Goal: Find specific page/section: Find specific page/section

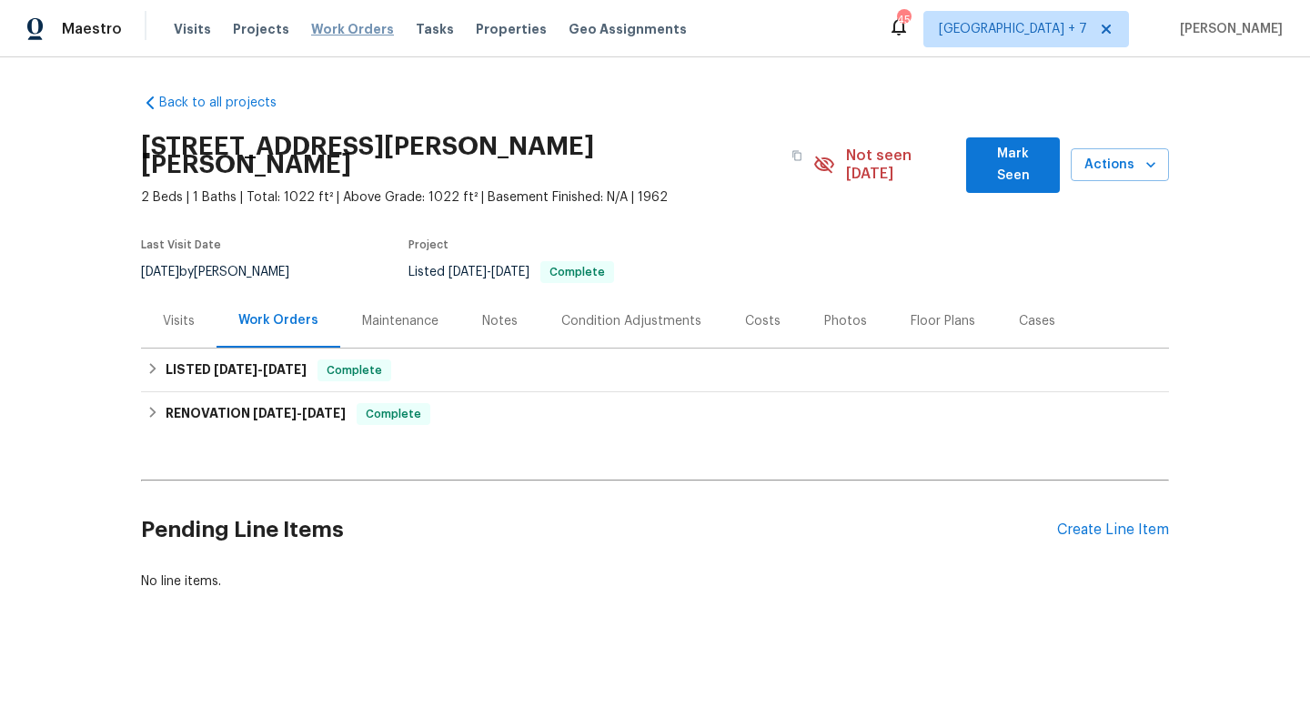
click at [345, 28] on span "Work Orders" at bounding box center [352, 29] width 83 height 18
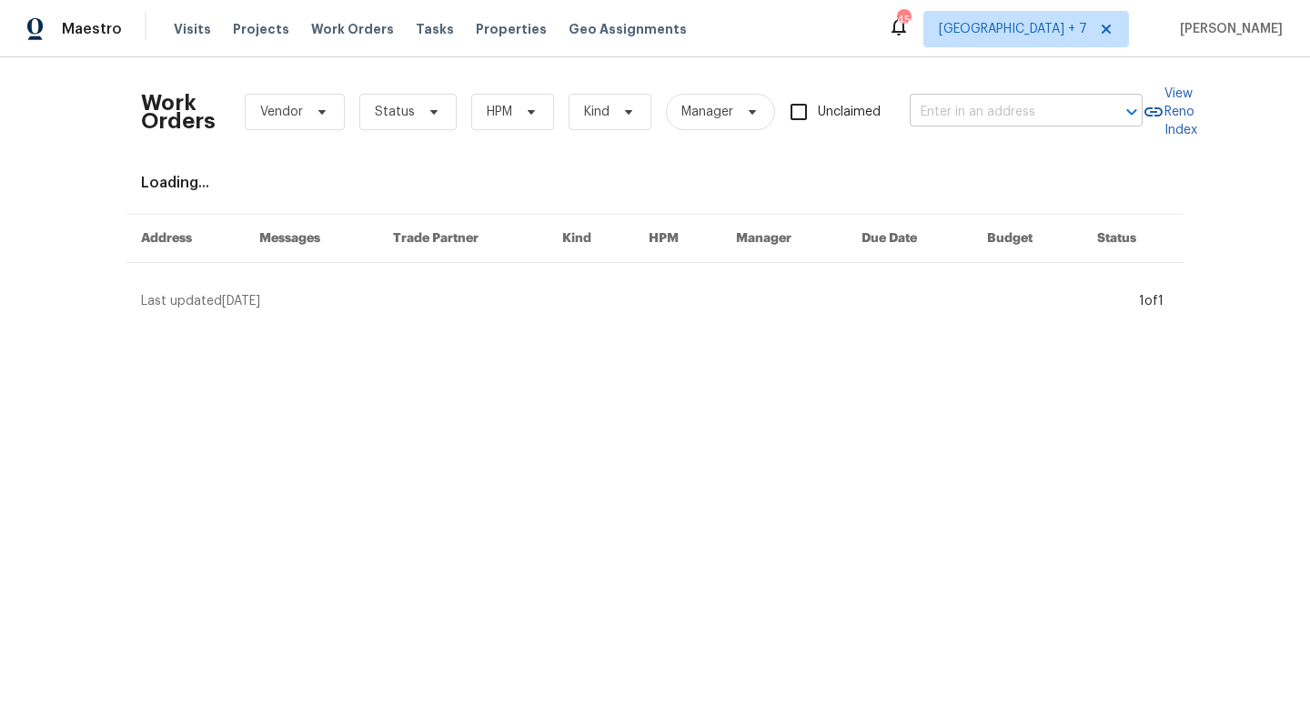
click at [1048, 122] on input "text" at bounding box center [1001, 112] width 182 height 28
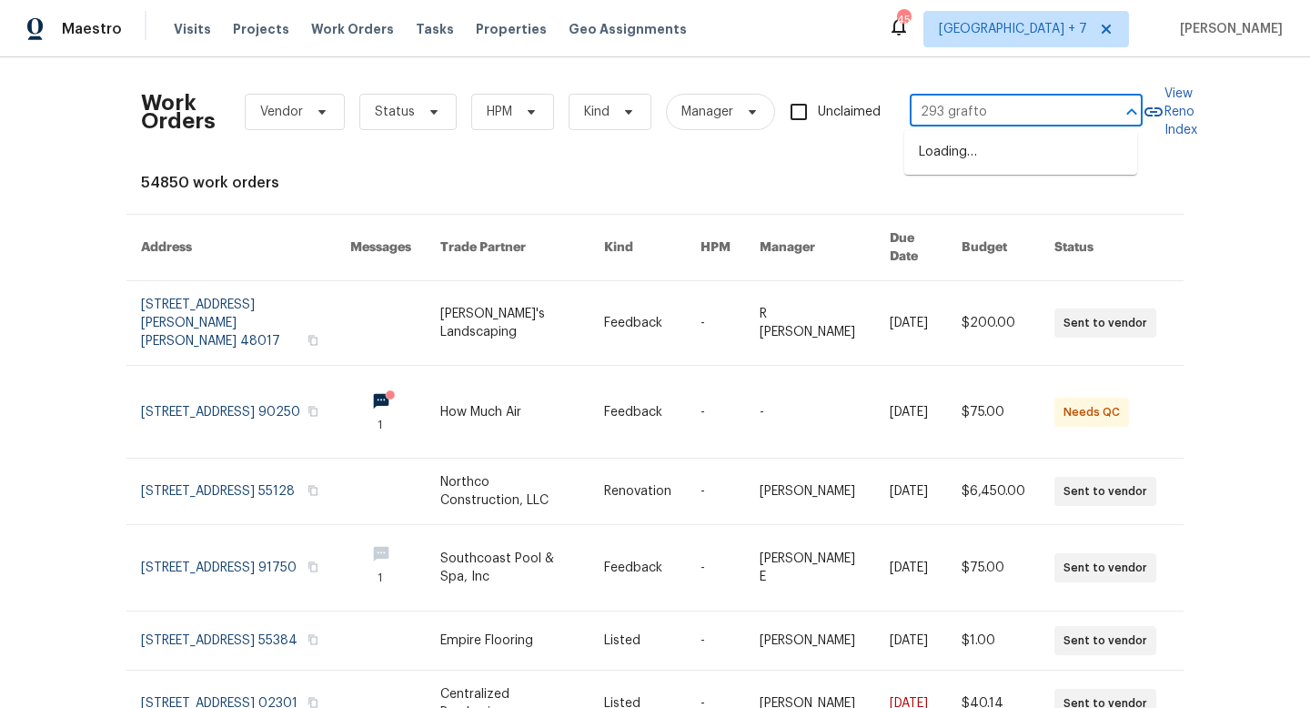
type input "293 grafton"
click at [1095, 163] on li "[STREET_ADDRESS]" at bounding box center [1020, 152] width 233 height 30
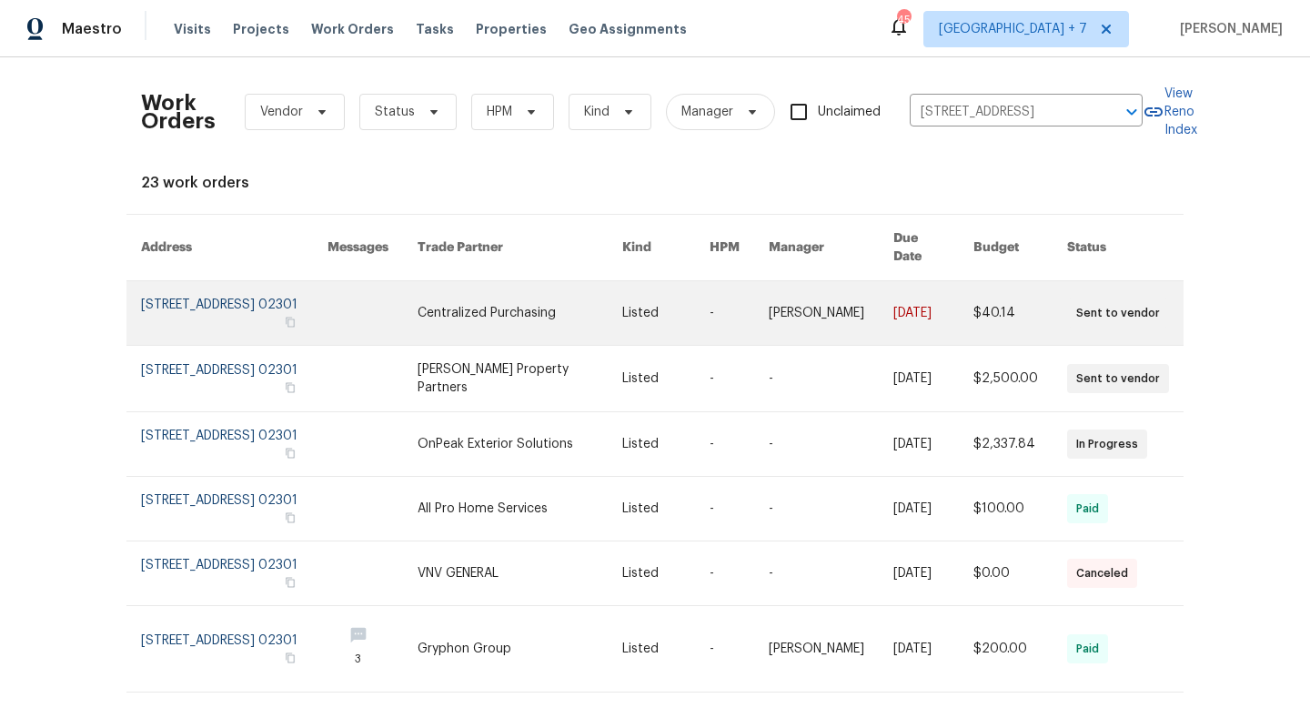
click at [259, 300] on link at bounding box center [234, 313] width 186 height 64
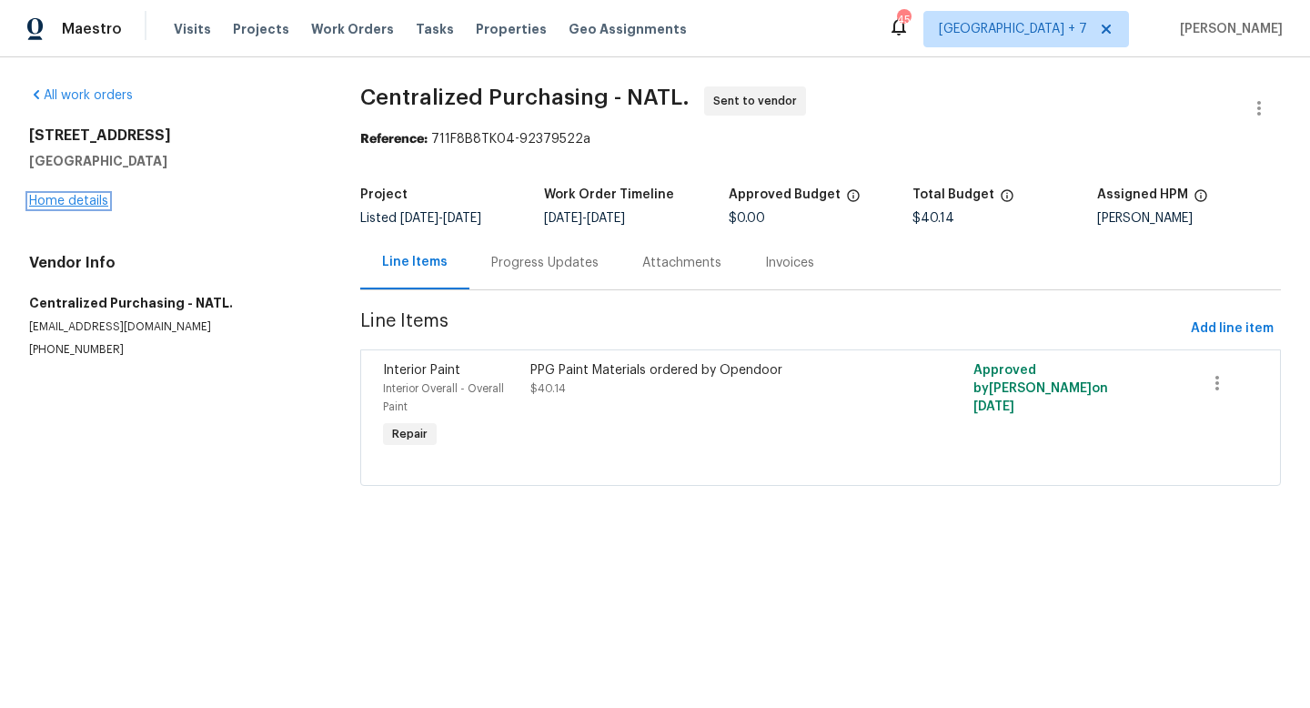
click at [77, 202] on link "Home details" at bounding box center [68, 201] width 79 height 13
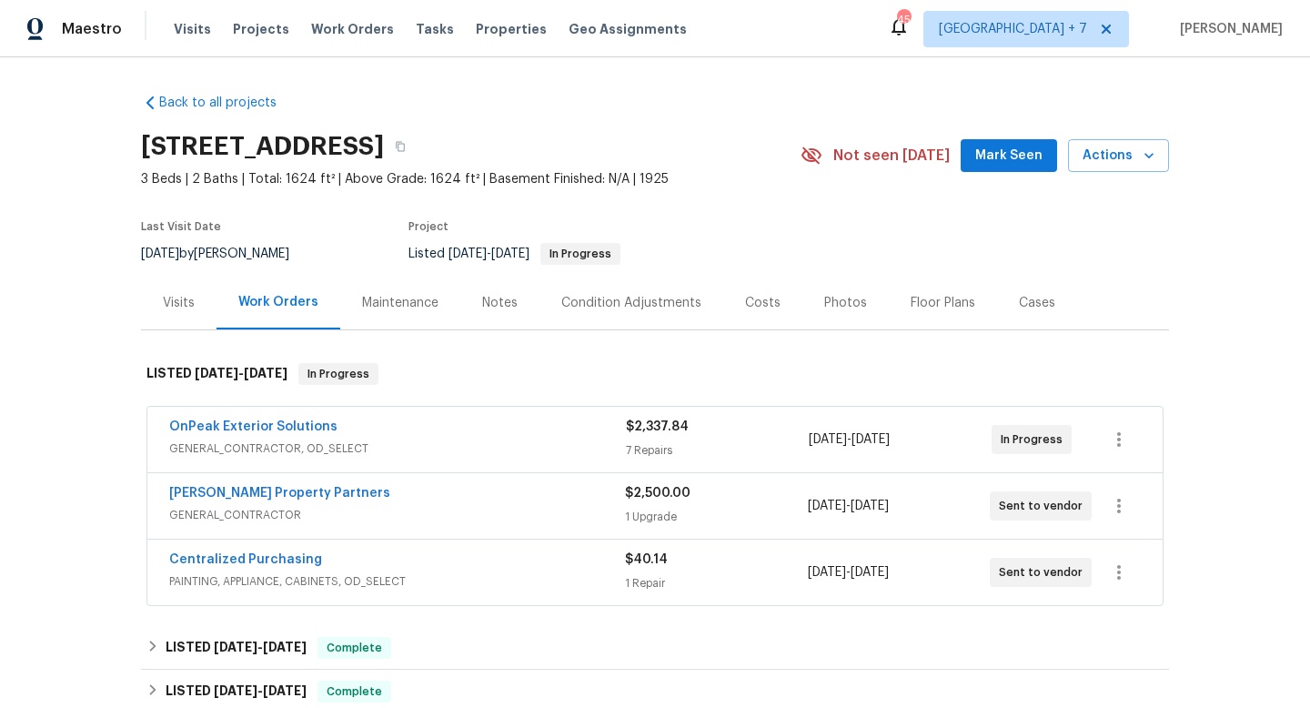
click at [459, 501] on div "Portillo Property Partners" at bounding box center [397, 495] width 456 height 22
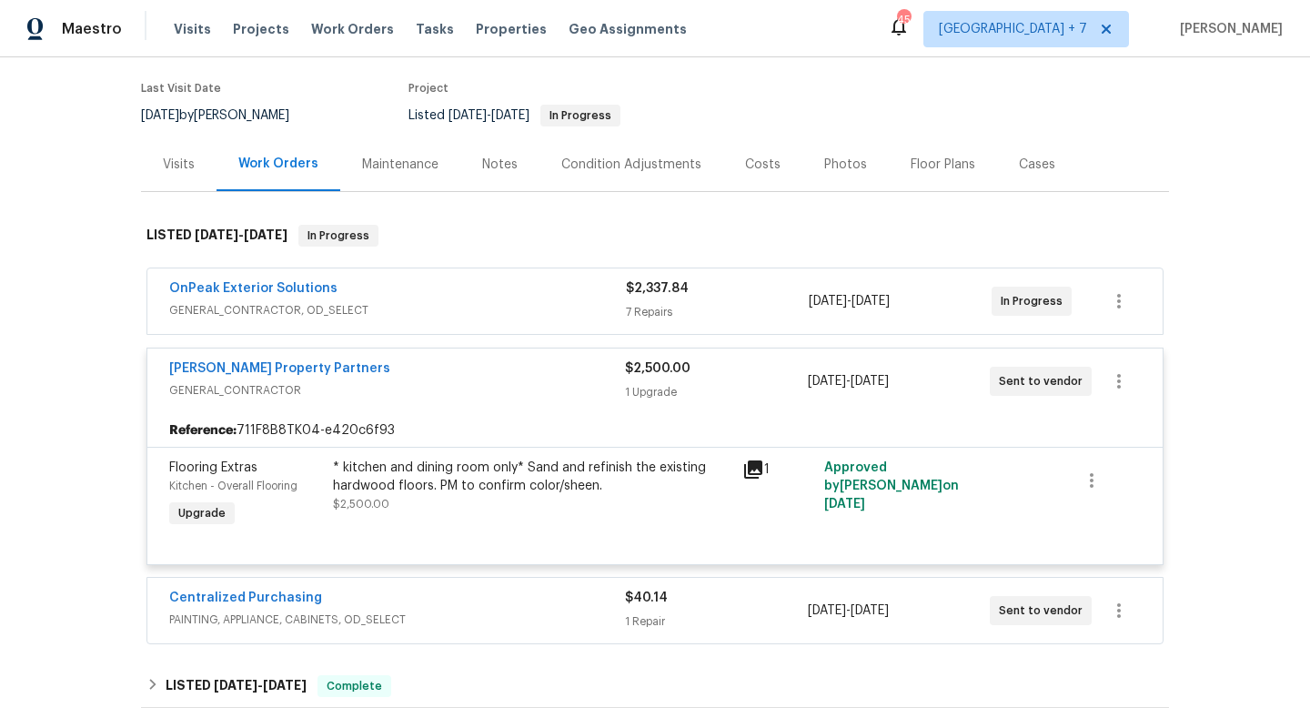
scroll to position [214, 0]
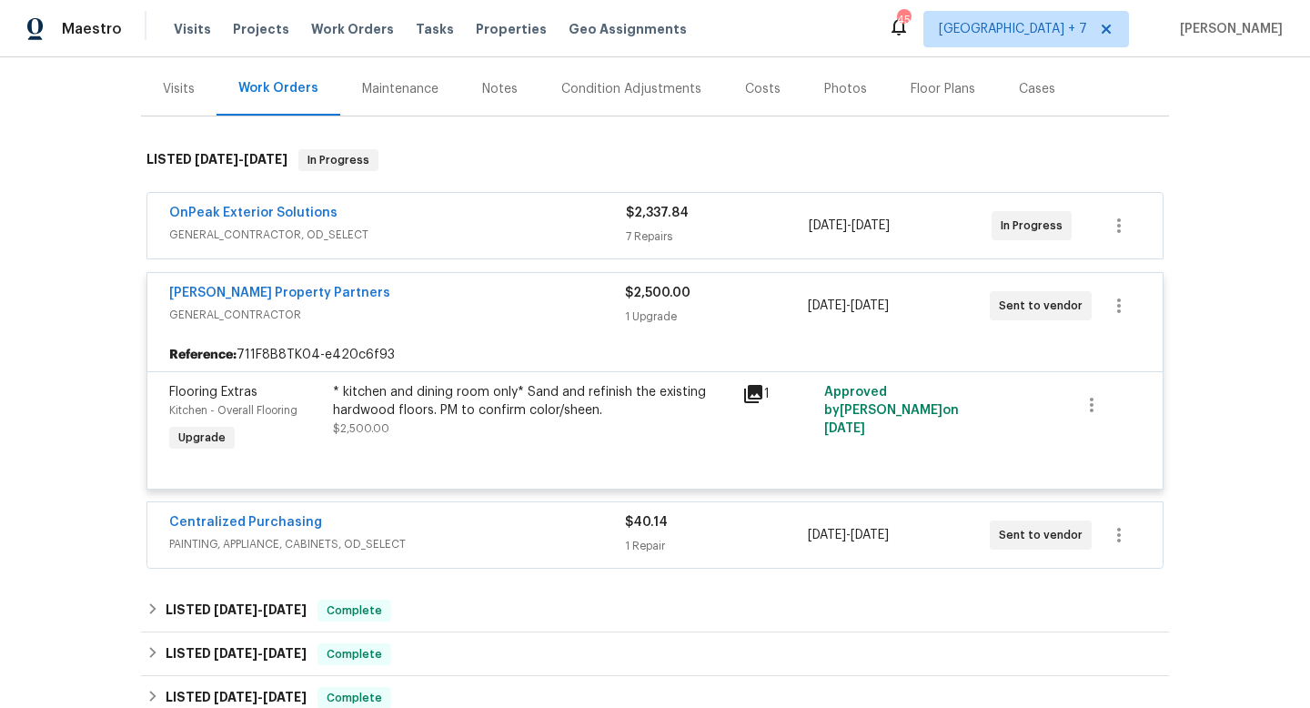
click at [503, 519] on div "Centralized Purchasing" at bounding box center [397, 524] width 456 height 22
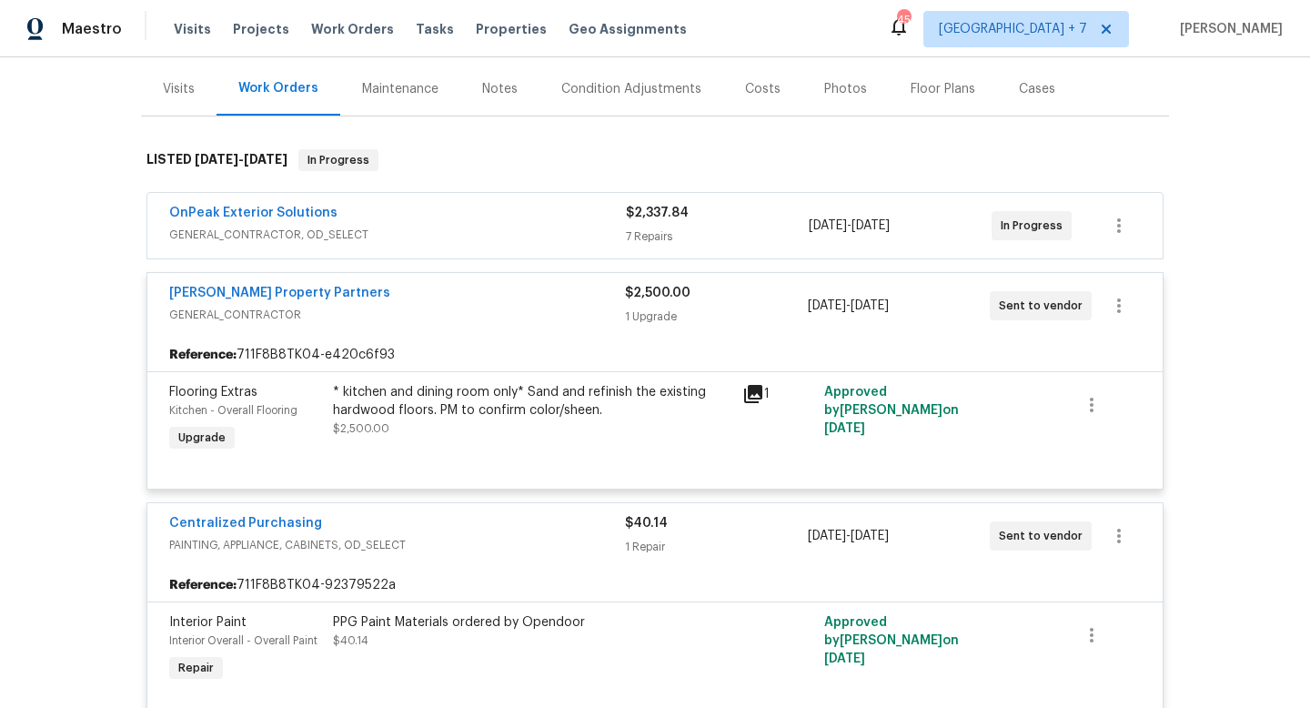
click at [520, 237] on span "GENERAL_CONTRACTOR, OD_SELECT" at bounding box center [397, 235] width 457 height 18
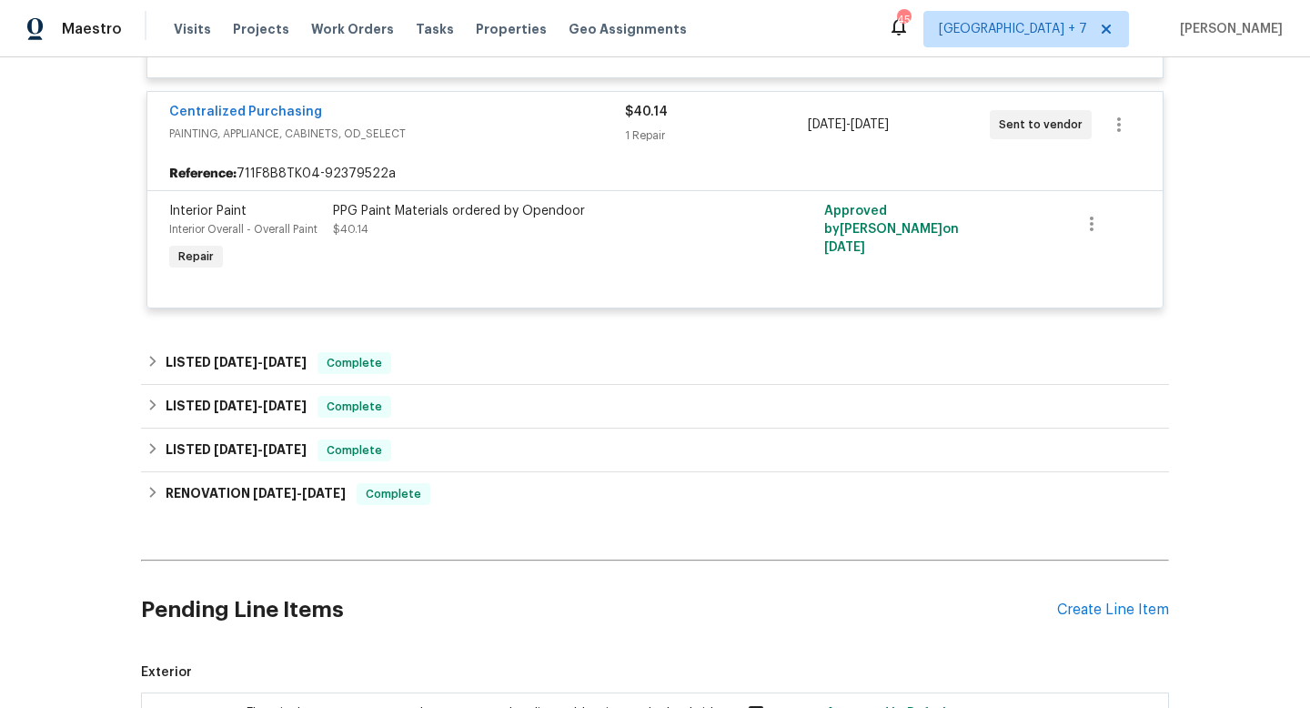
scroll to position [1807, 0]
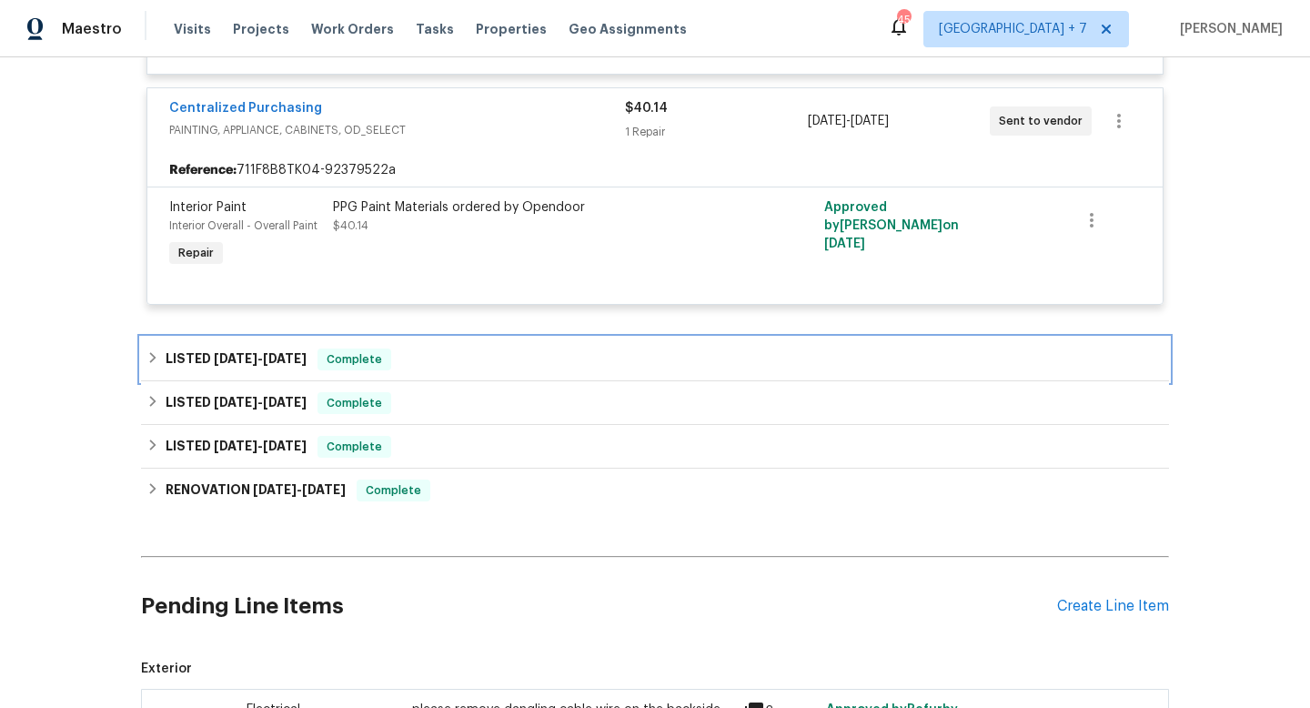
click at [147, 356] on icon at bounding box center [152, 357] width 13 height 13
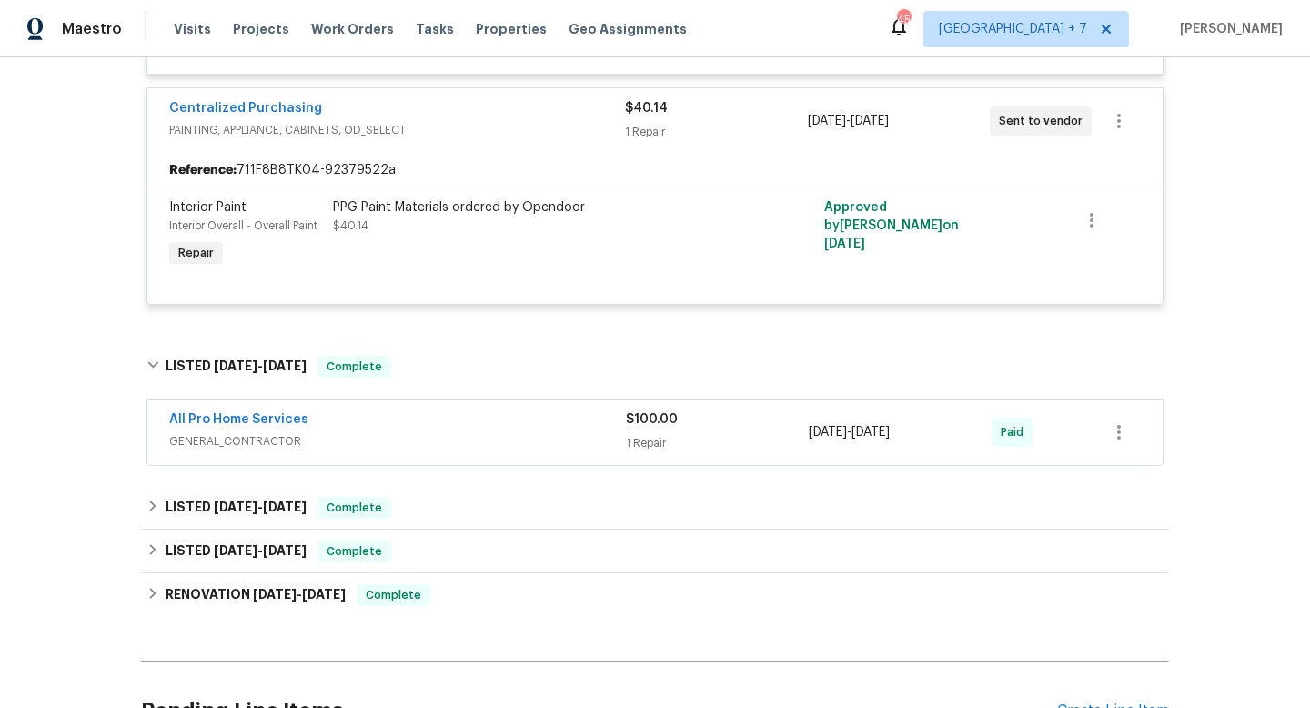
click at [504, 445] on span "GENERAL_CONTRACTOR" at bounding box center [397, 441] width 457 height 18
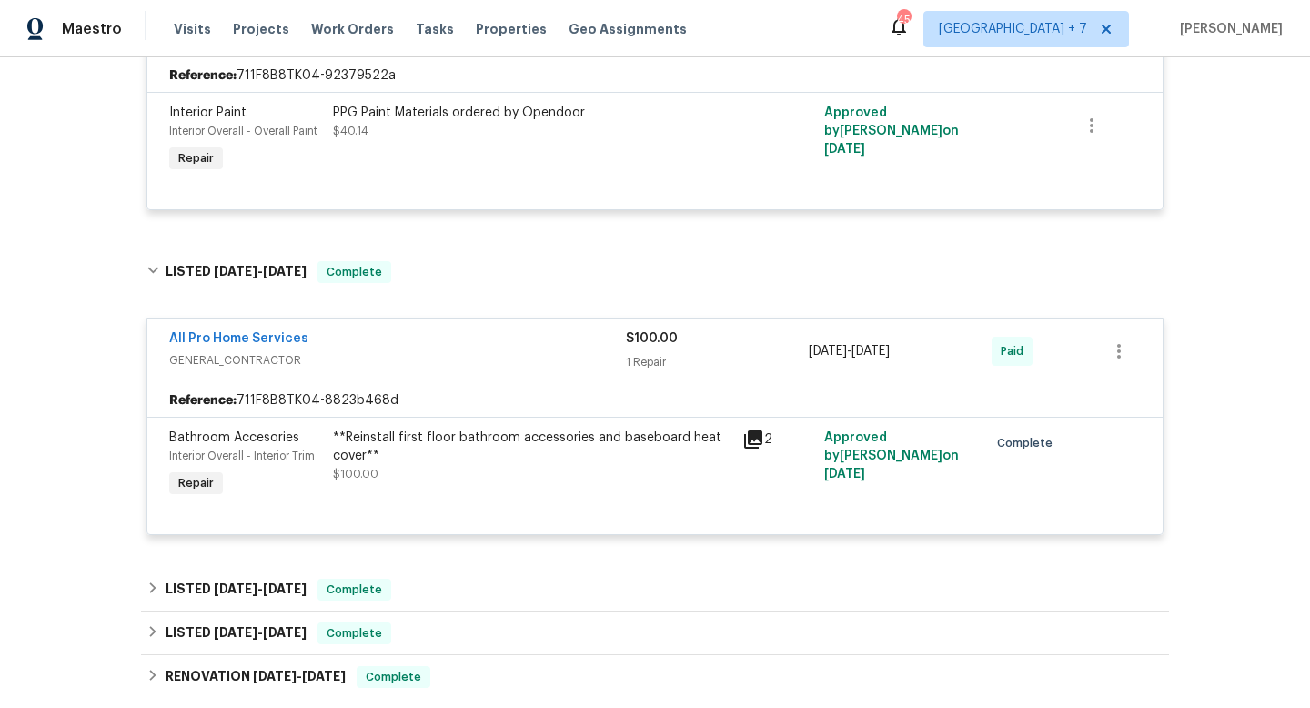
scroll to position [2098, 0]
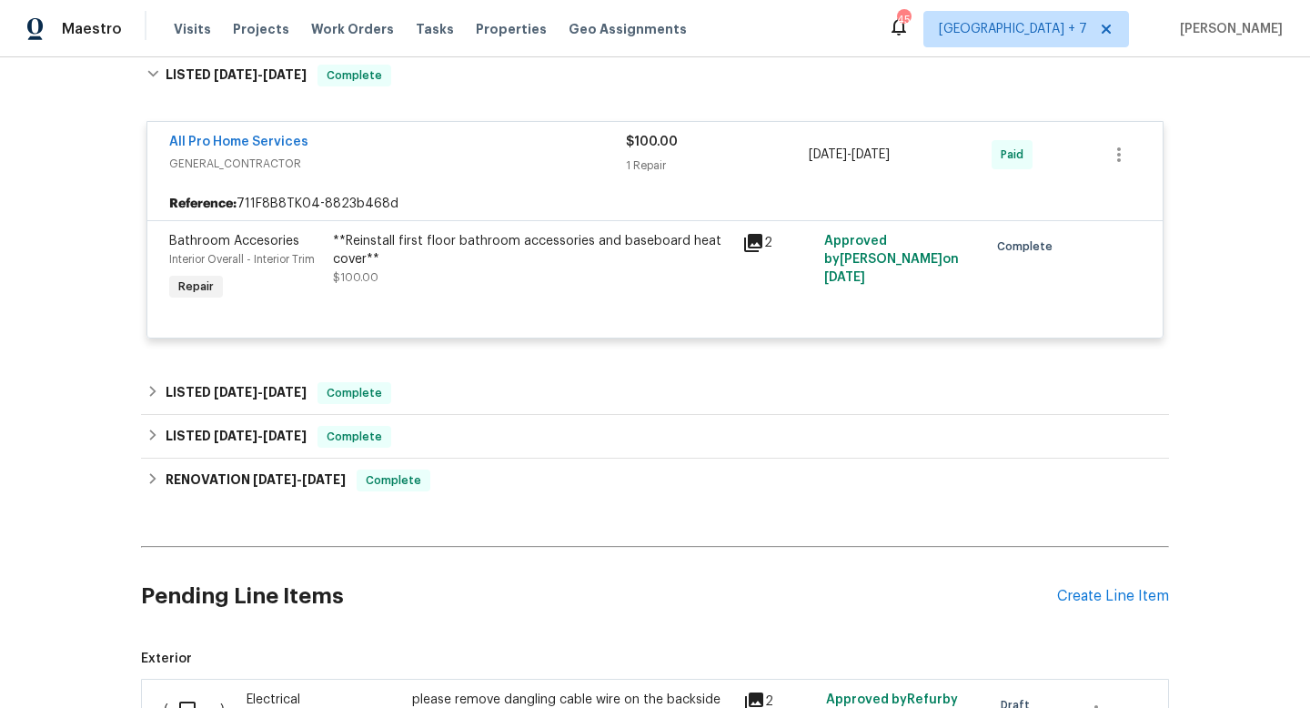
click at [751, 245] on icon at bounding box center [753, 243] width 18 height 18
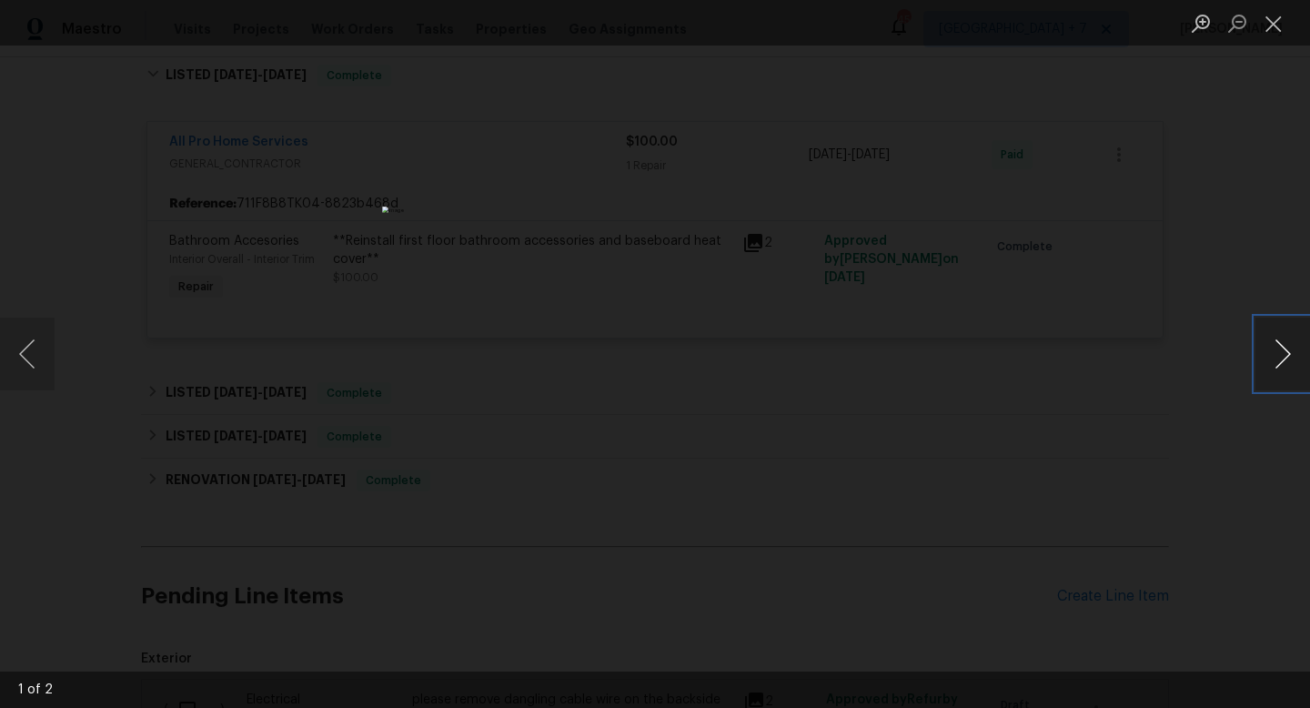
click at [1271, 357] on button "Next image" at bounding box center [1282, 353] width 55 height 73
click at [1285, 28] on button "Close lightbox" at bounding box center [1273, 23] width 36 height 32
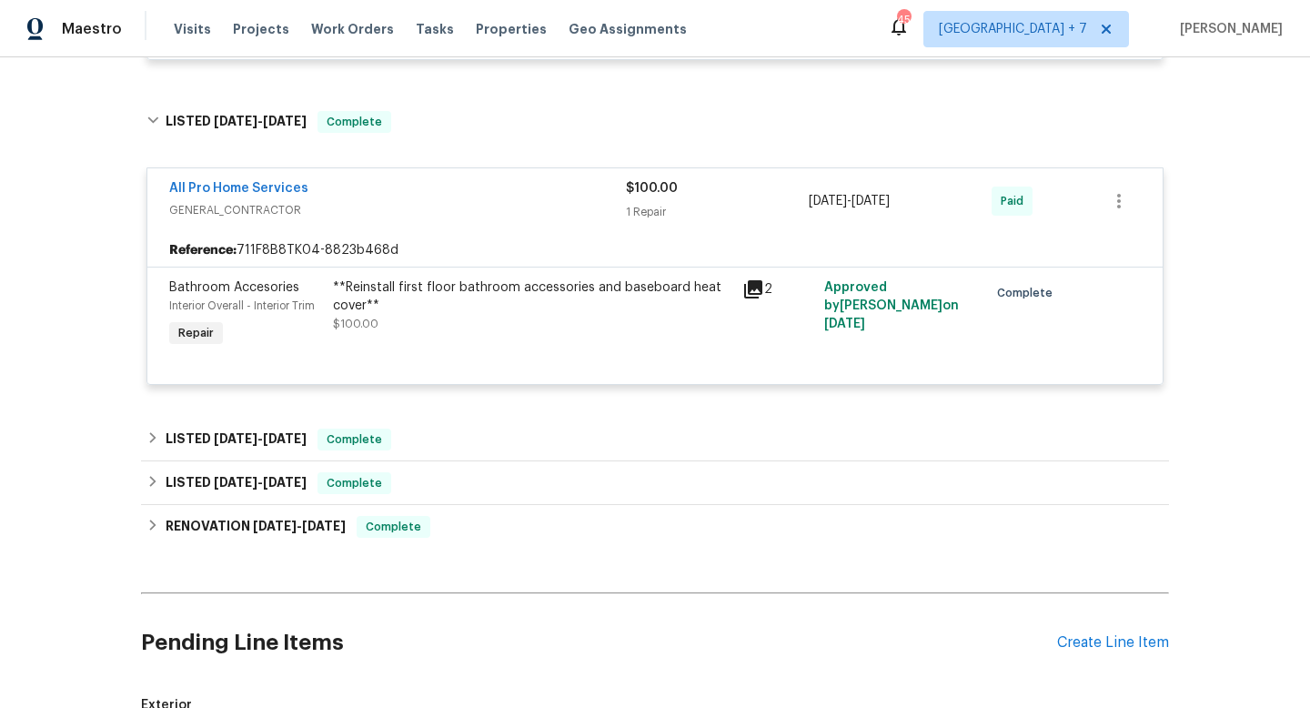
scroll to position [1957, 0]
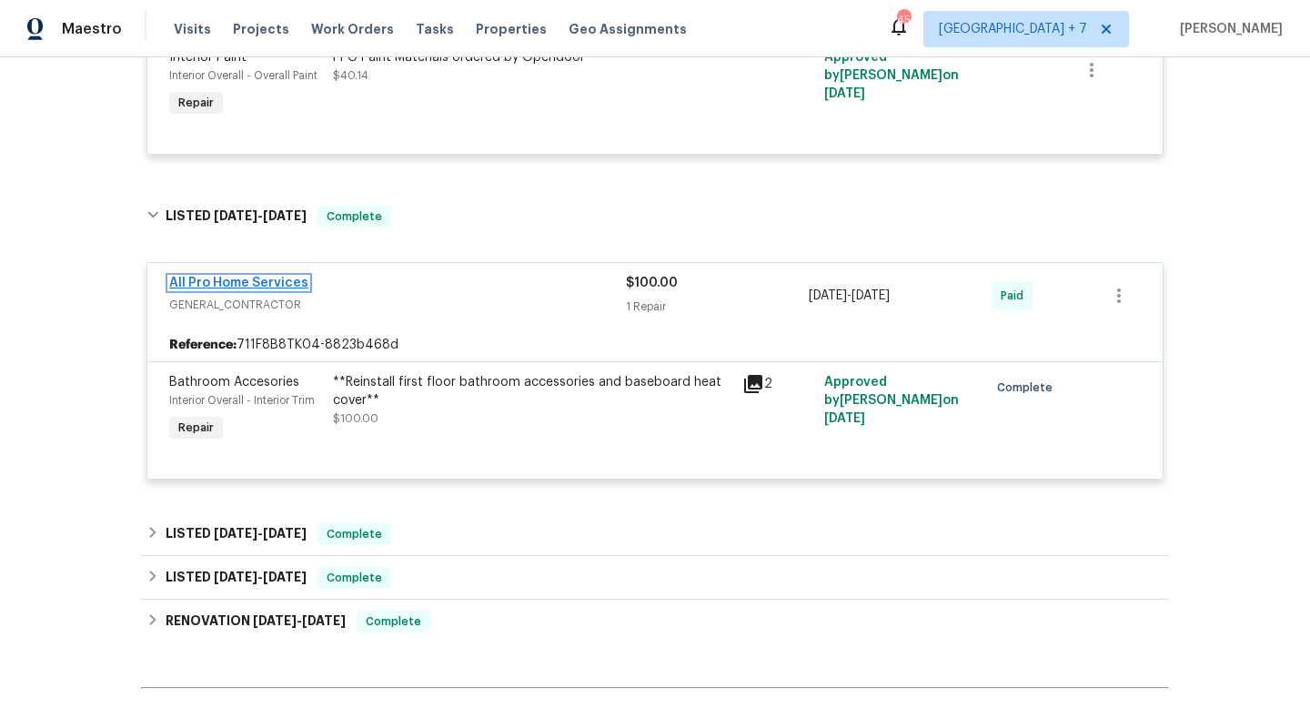
click at [236, 282] on link "All Pro Home Services" at bounding box center [238, 282] width 139 height 13
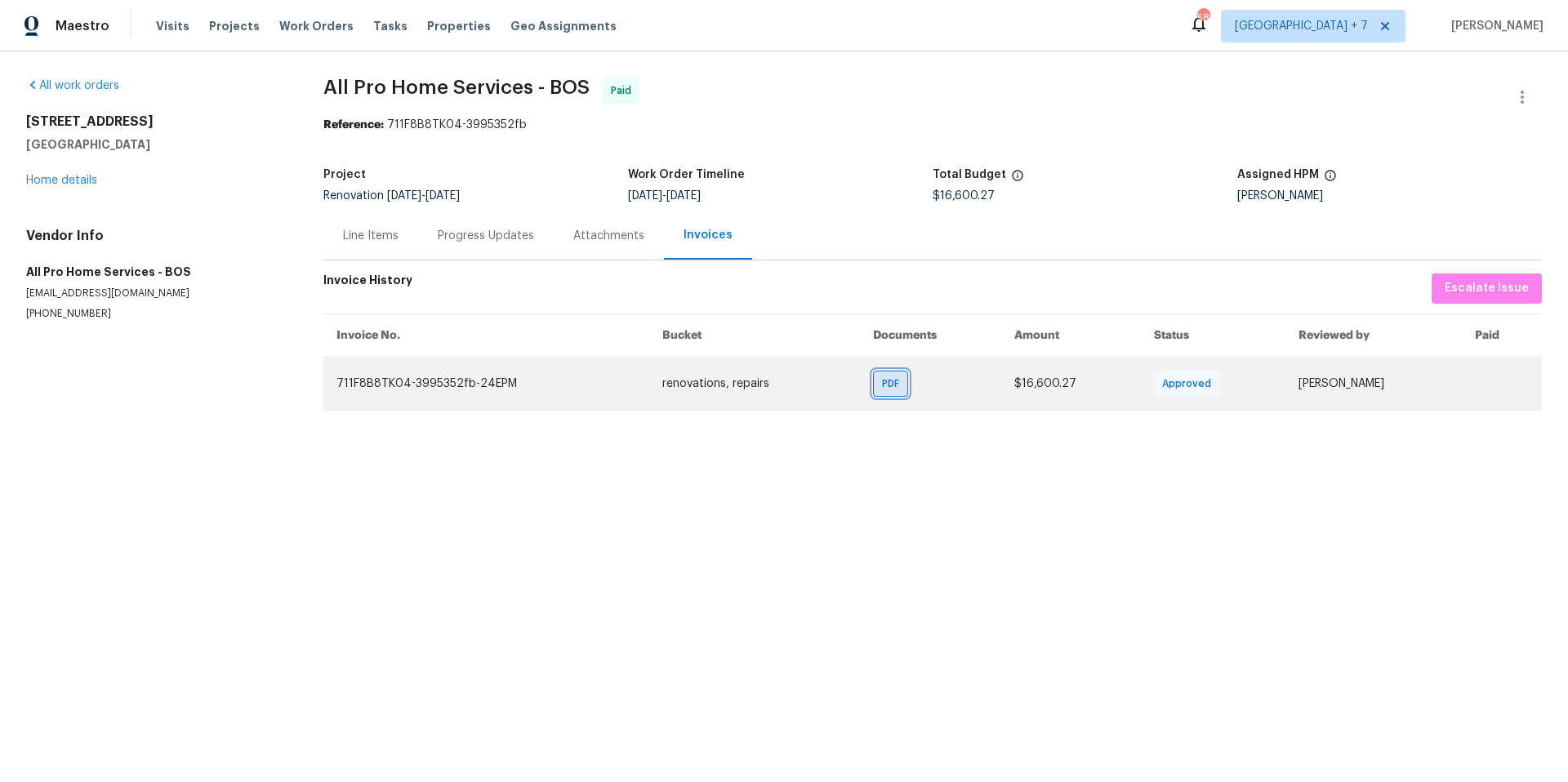
click at [873, 382] on div "PDF" at bounding box center [890, 383] width 35 height 26
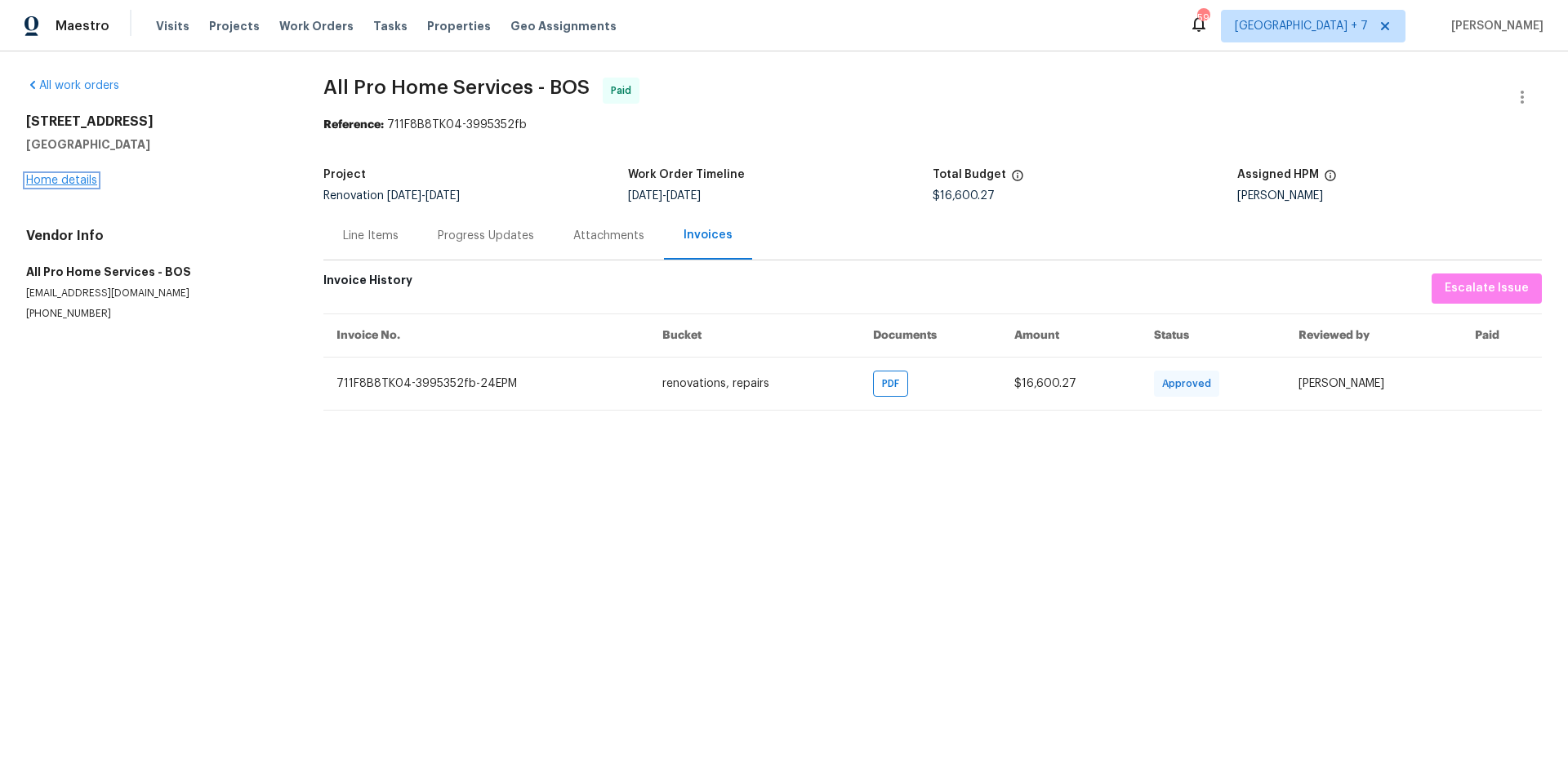
click at [52, 183] on link "Home details" at bounding box center [61, 180] width 71 height 12
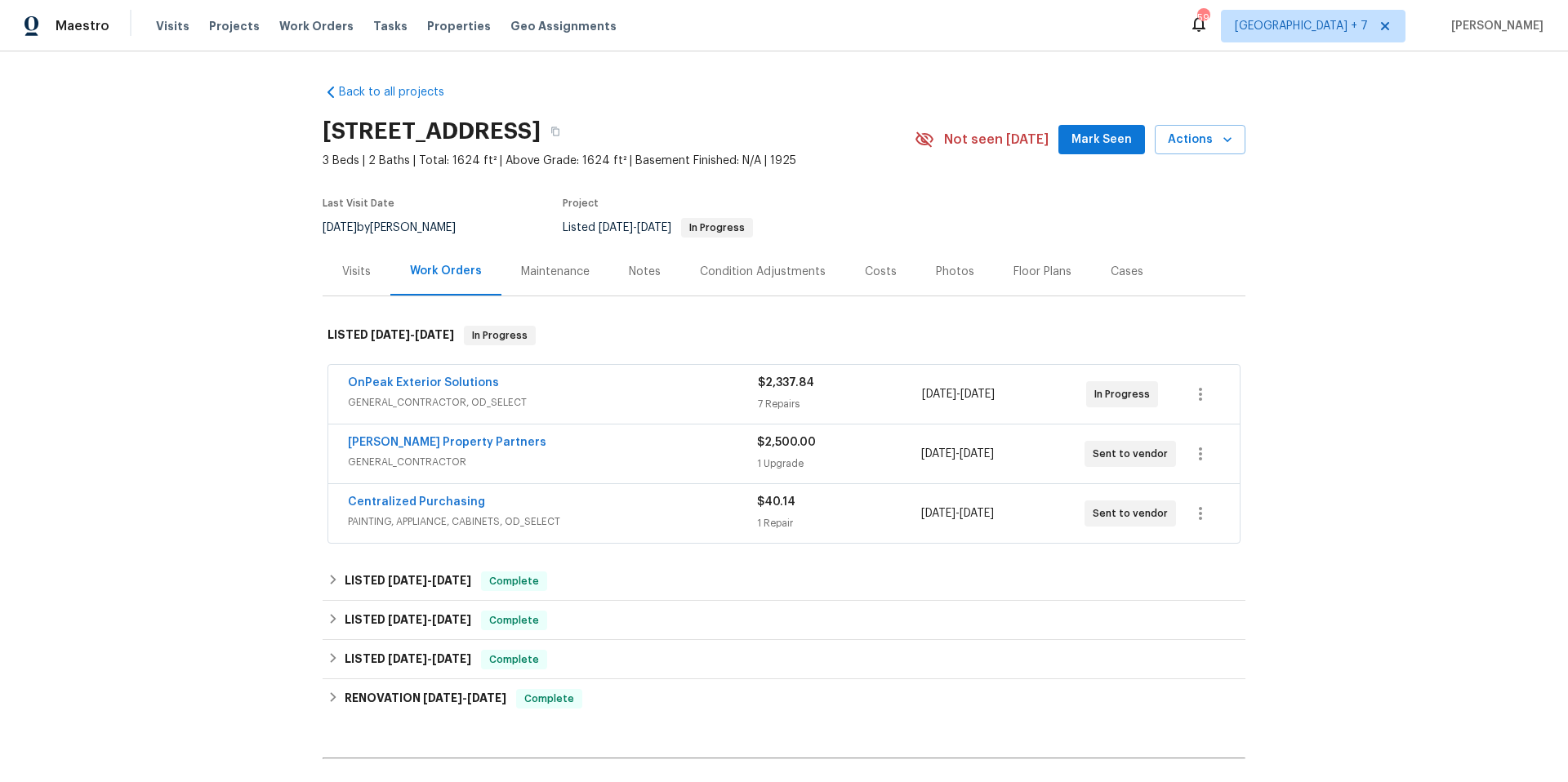
click at [1307, 314] on div "Back to all projects 293 Grafton St, Brockton, MA 02301 3 Beds | 2 Baths | Tota…" at bounding box center [784, 417] width 1568 height 731
click at [1207, 448] on button "button" at bounding box center [1201, 454] width 40 height 40
click at [1349, 375] on div at bounding box center [784, 391] width 1568 height 782
click at [322, 581] on div "LISTED 7/21/25 - 8/4/25 Complete" at bounding box center [784, 582] width 923 height 40
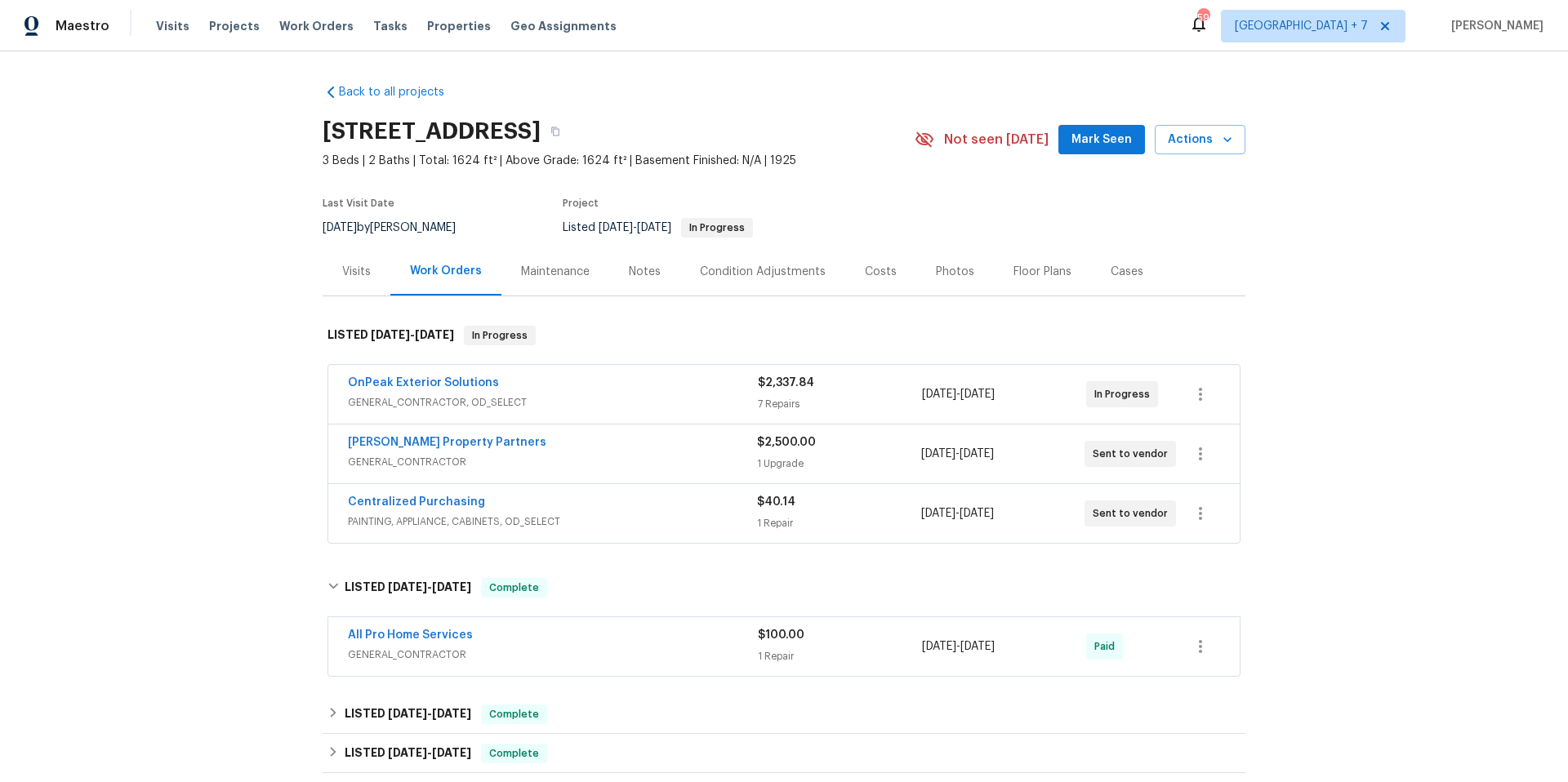
click at [741, 648] on span "GENERAL_CONTRACTOR" at bounding box center [552, 655] width 410 height 16
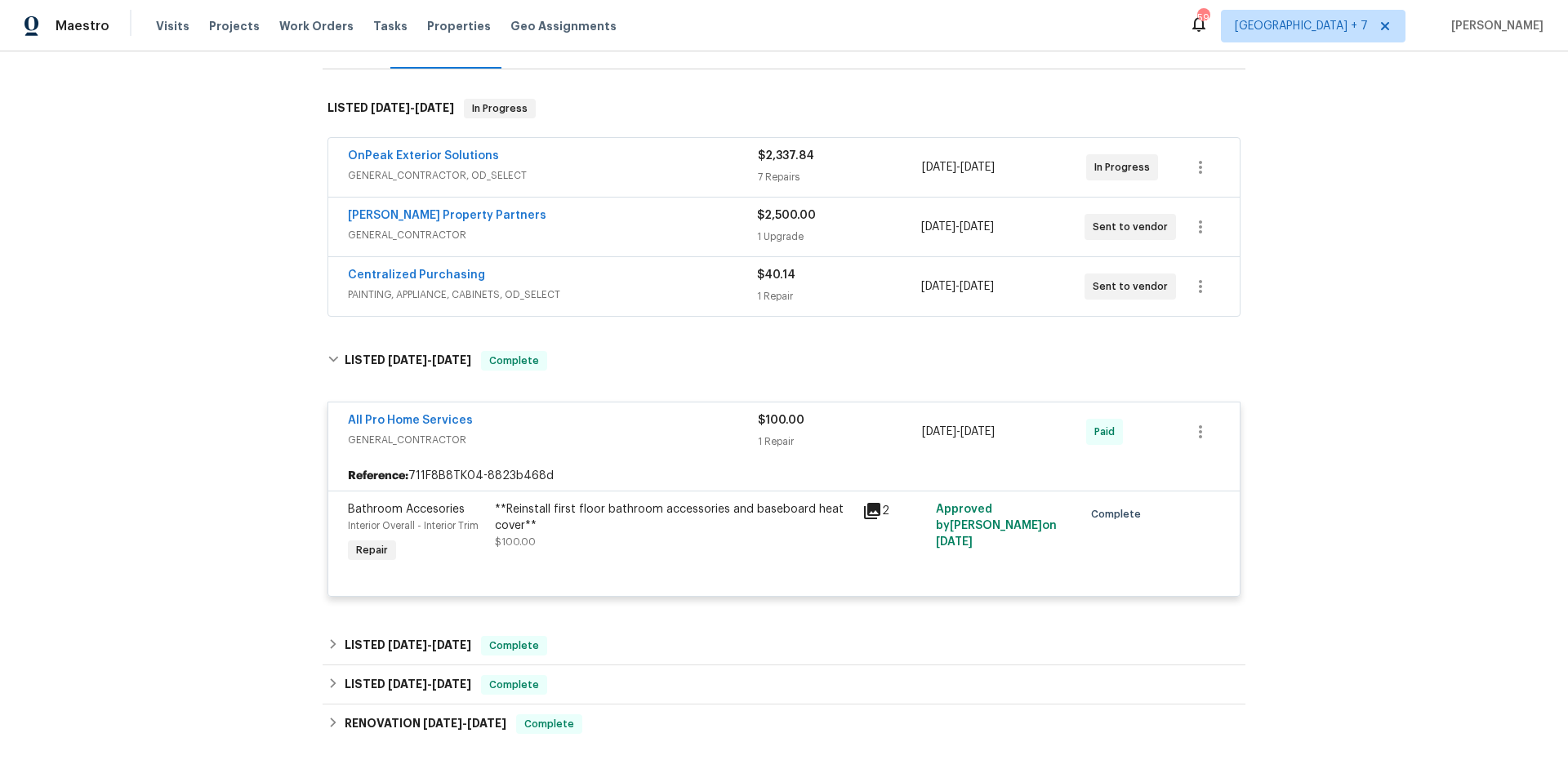
scroll to position [243, 0]
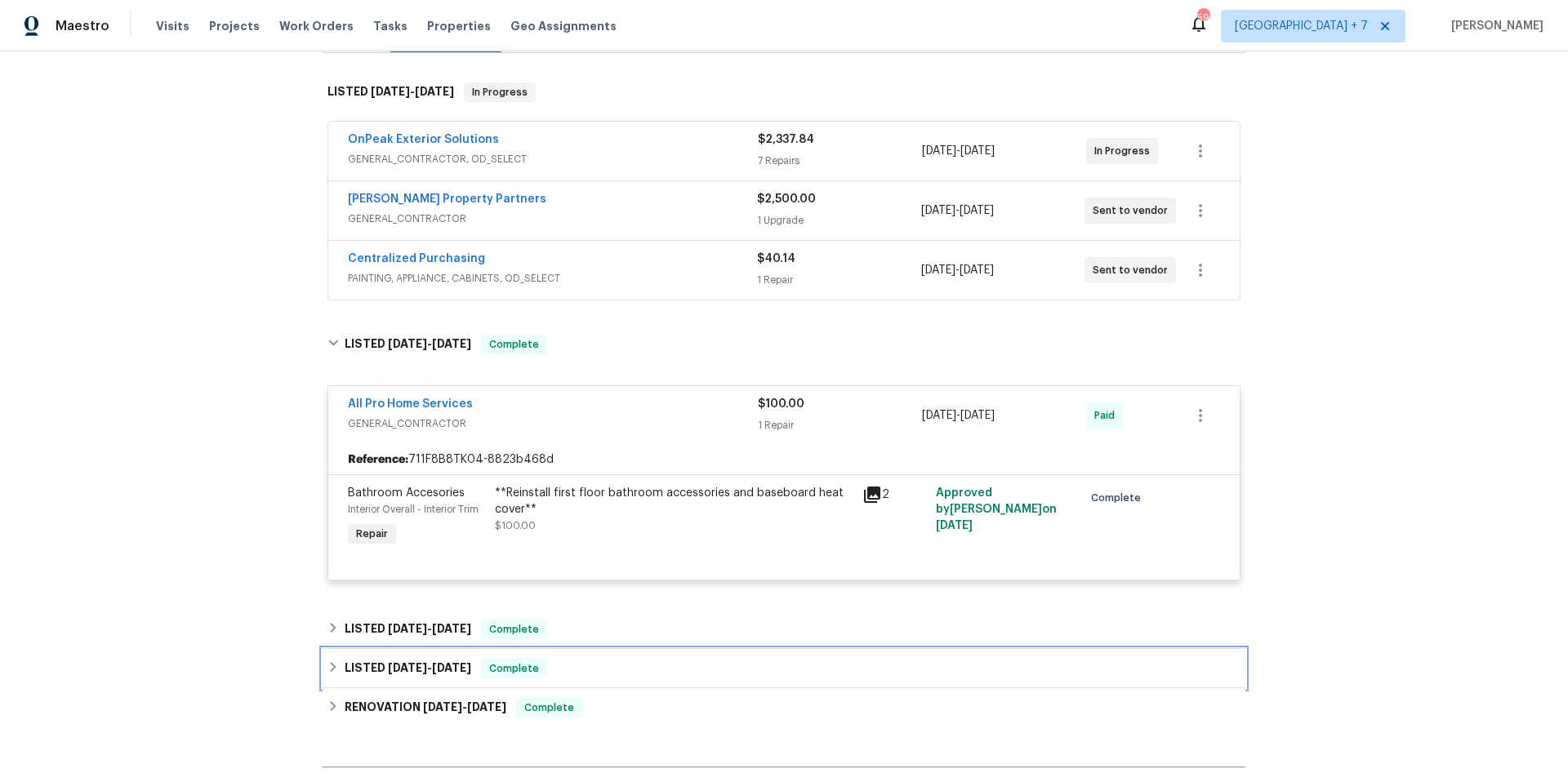
click at [328, 668] on icon at bounding box center [333, 667] width 12 height 12
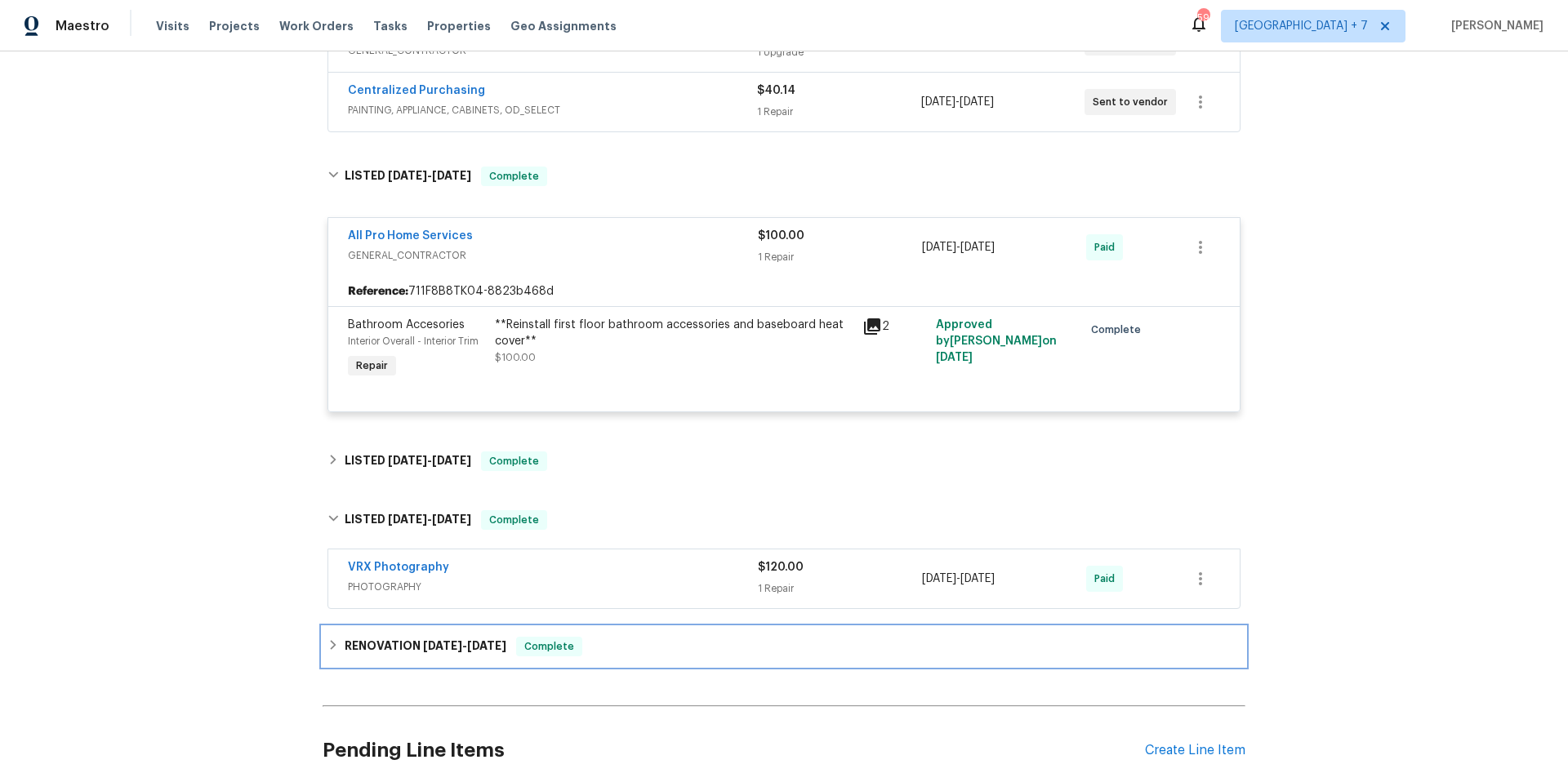
click at [330, 650] on icon at bounding box center [333, 645] width 12 height 12
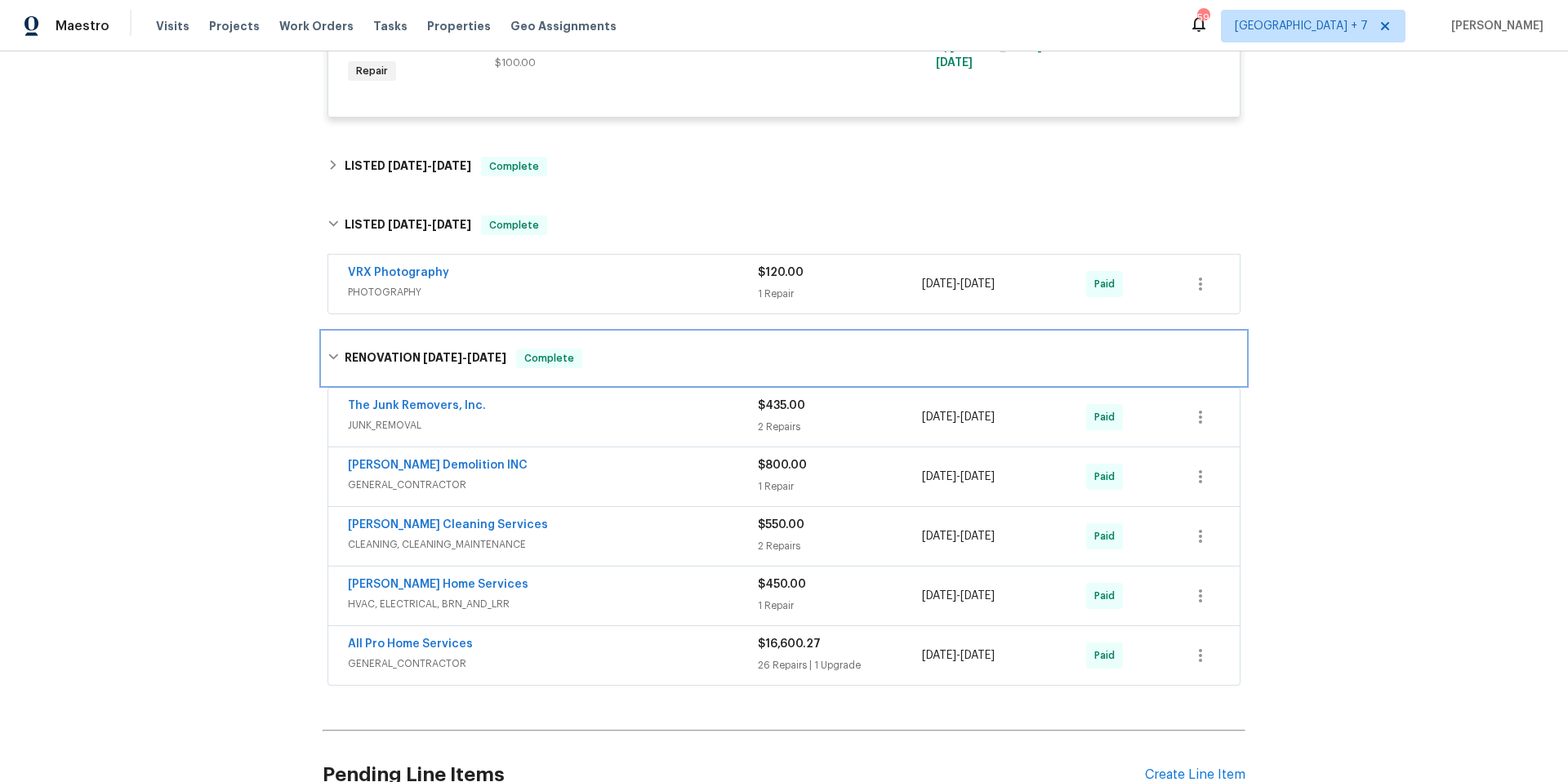
scroll to position [755, 0]
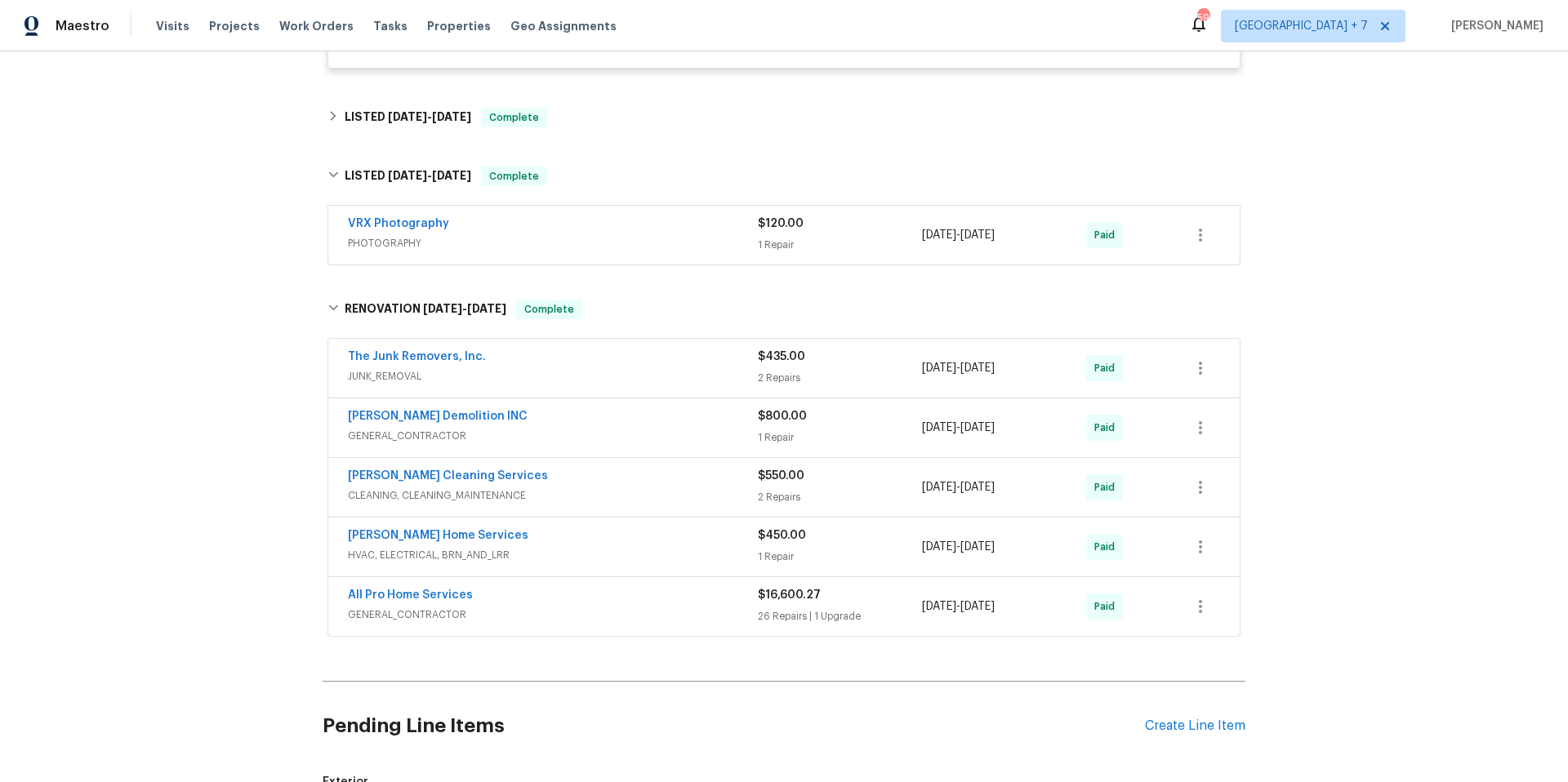
click at [682, 602] on div "All Pro Home Services" at bounding box center [552, 597] width 410 height 20
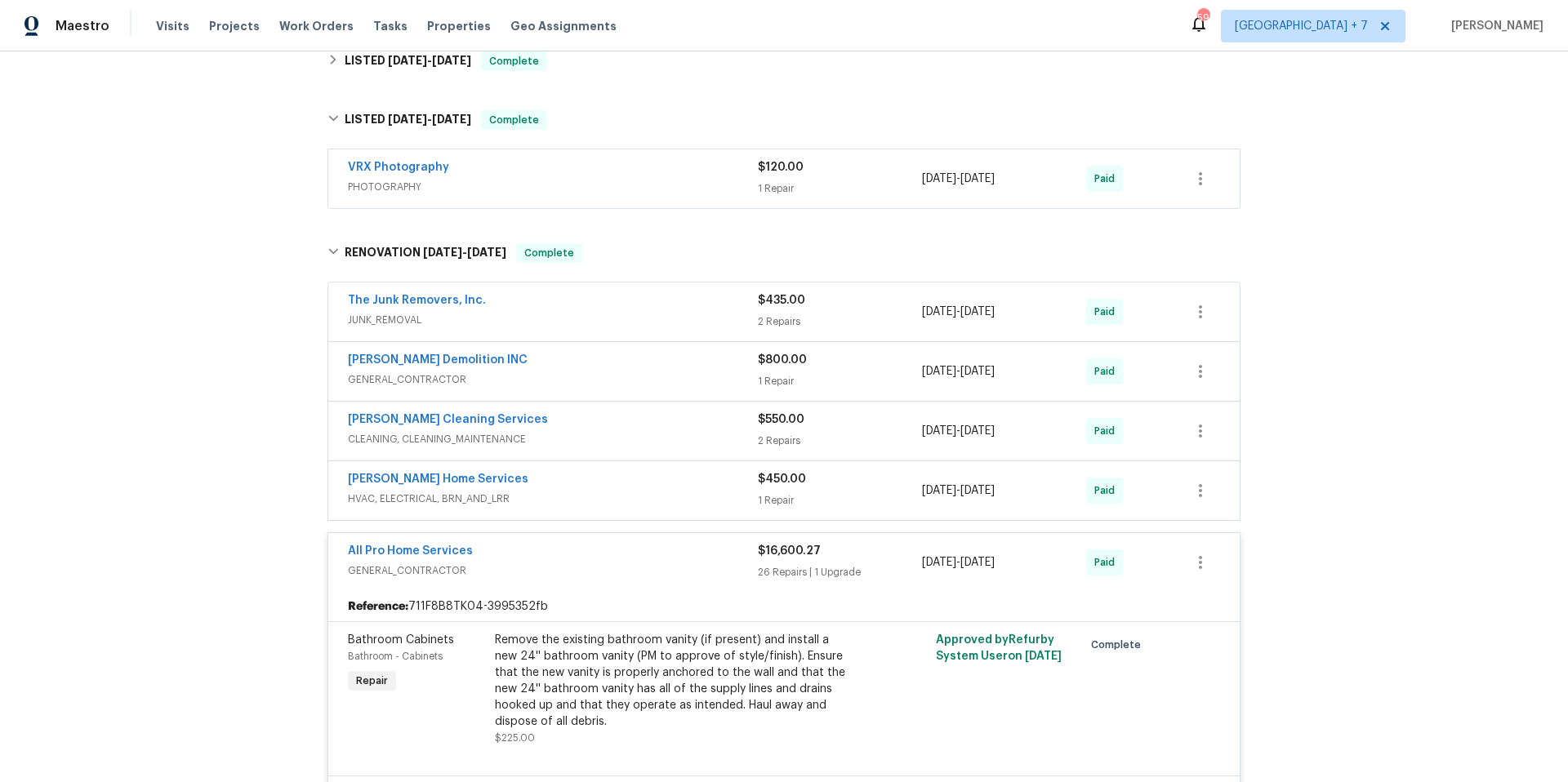
scroll to position [0, 0]
